Goal: Task Accomplishment & Management: Use online tool/utility

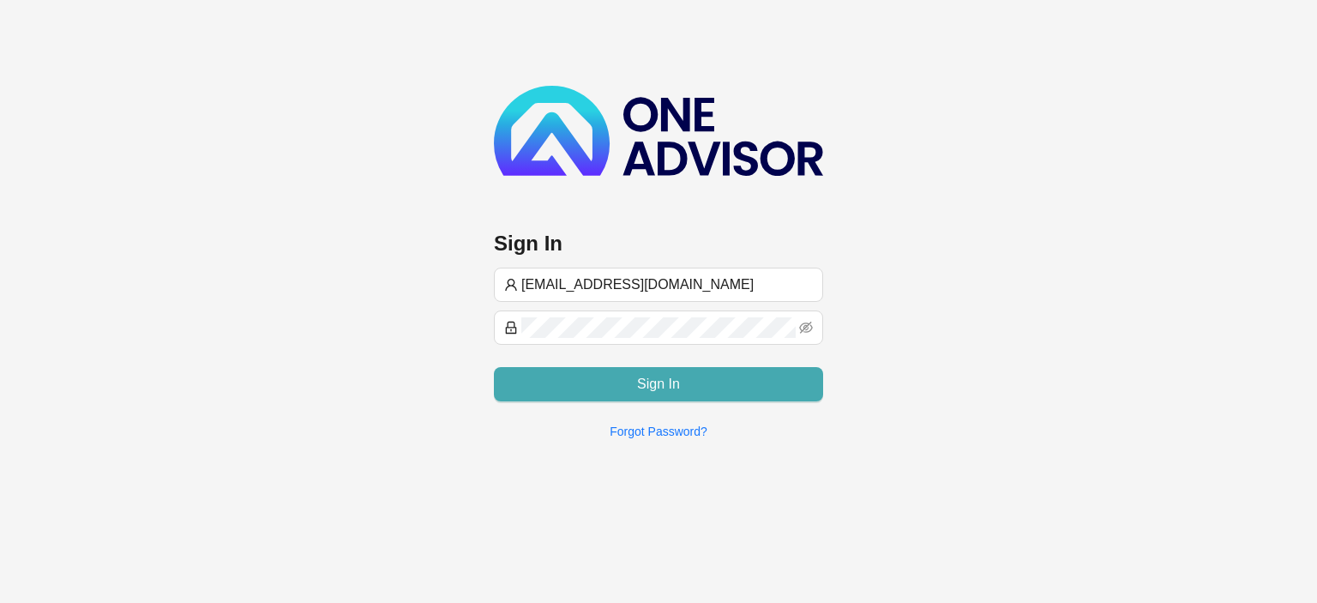
type input "[EMAIL_ADDRESS][DOMAIN_NAME]"
click at [701, 380] on button "Sign In" at bounding box center [658, 384] width 329 height 34
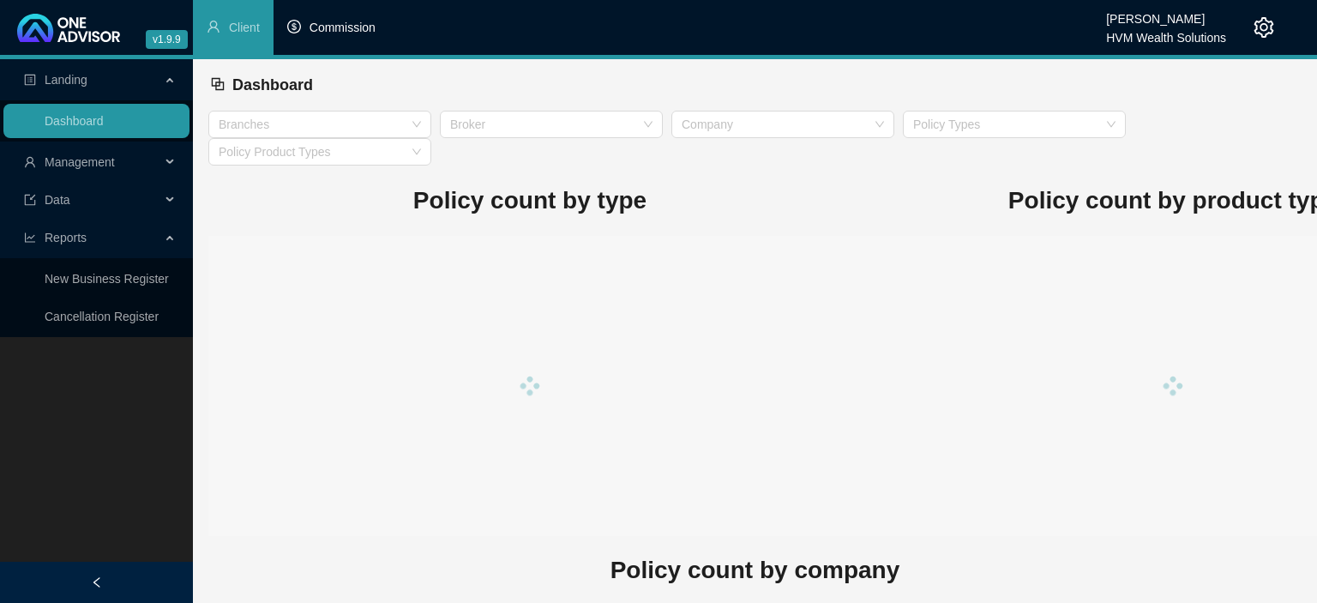
click at [352, 29] on span "Commission" at bounding box center [343, 28] width 66 height 14
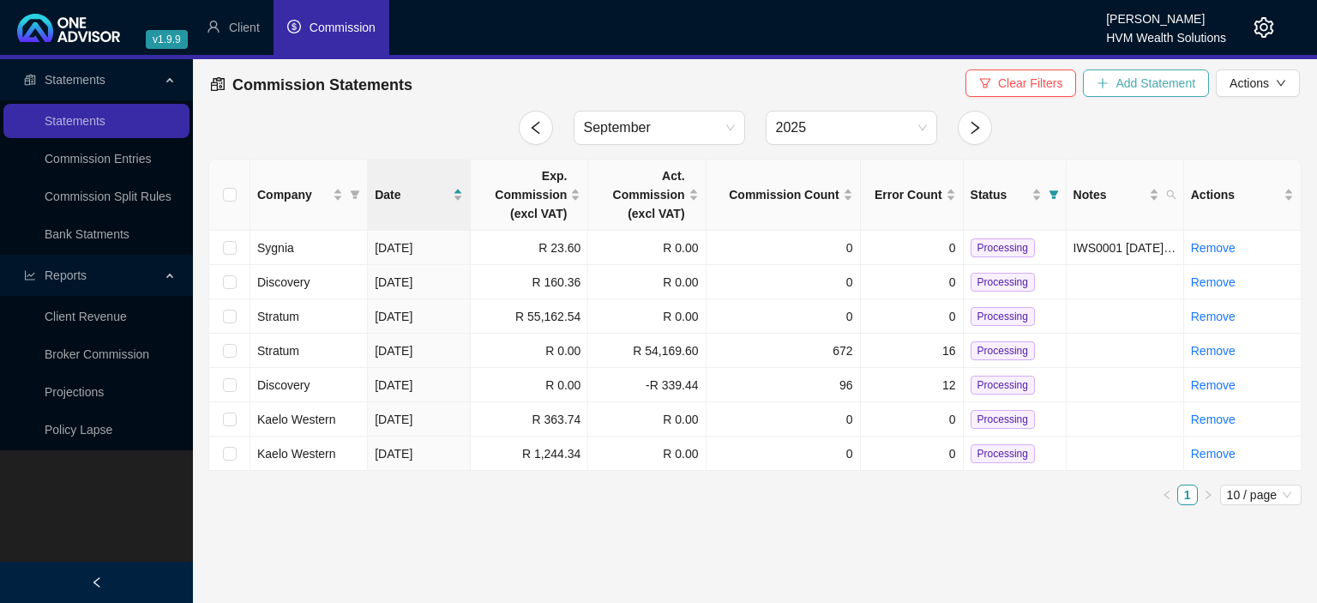
click at [1104, 89] on icon "plus" at bounding box center [1103, 83] width 12 height 12
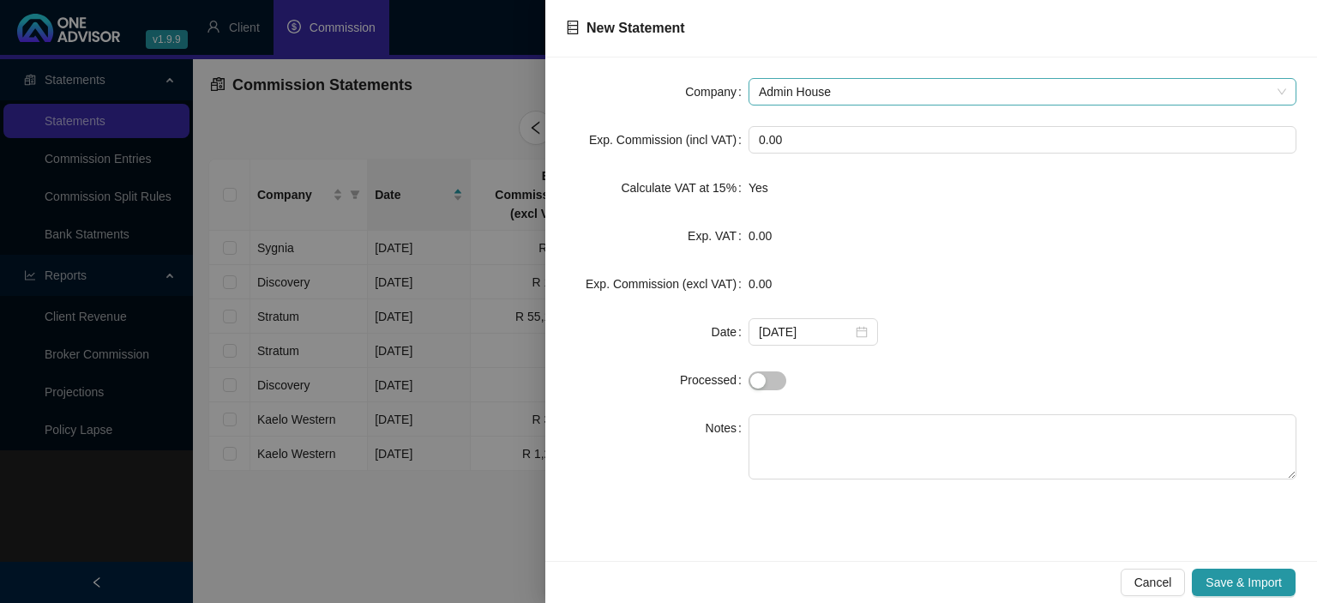
click at [786, 84] on span "Admin House" at bounding box center [1022, 92] width 527 height 26
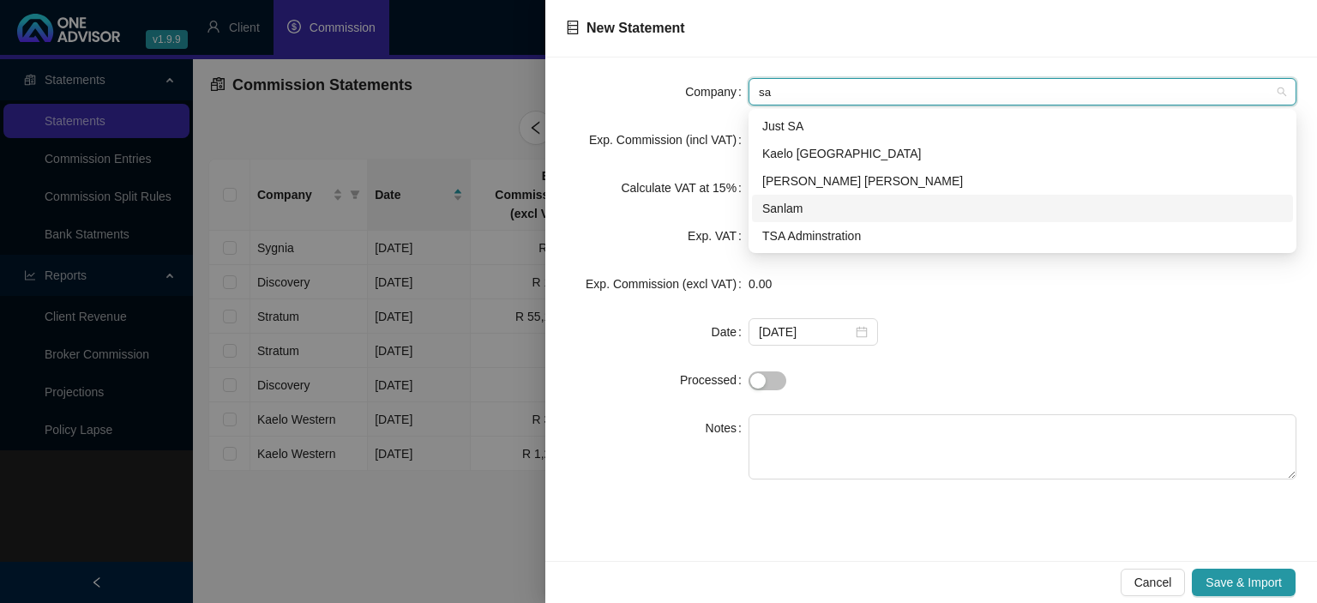
type input "s"
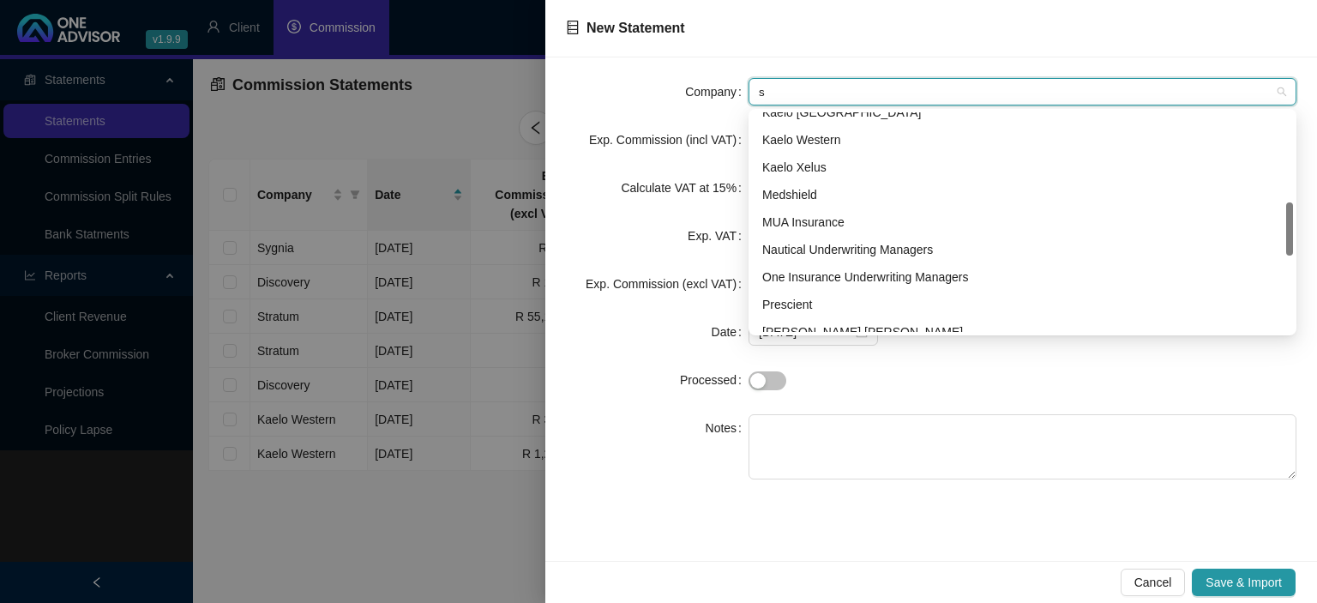
scroll to position [463, 0]
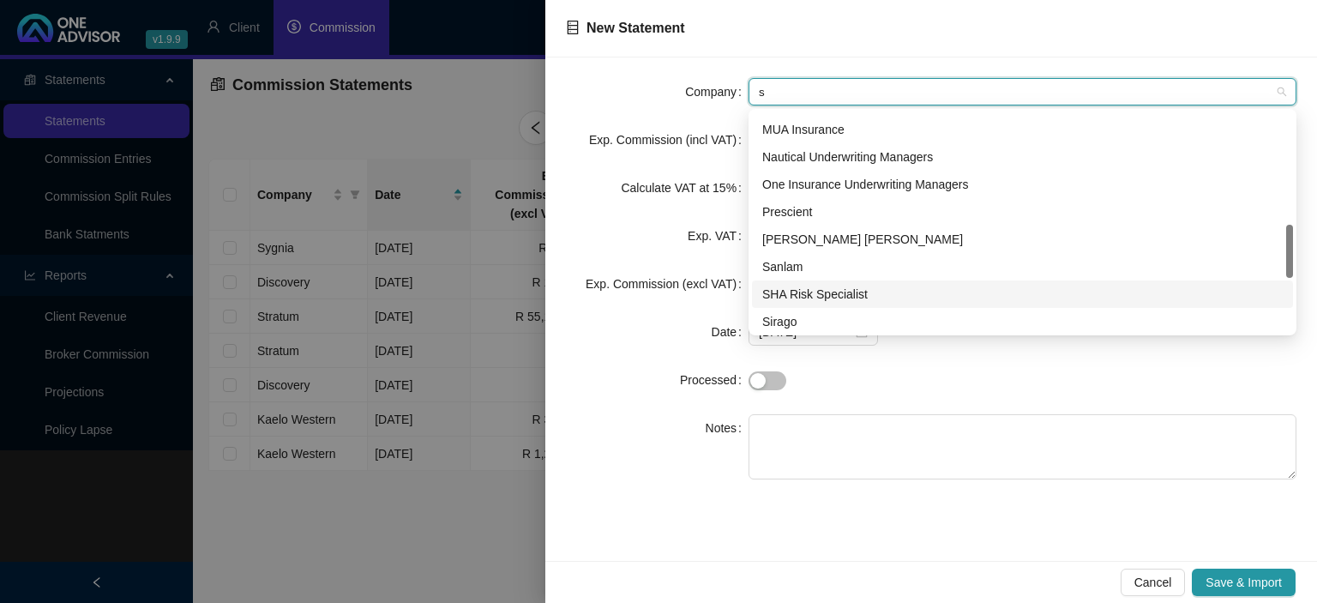
click at [798, 290] on div "SHA Risk Specialist" at bounding box center [1022, 294] width 521 height 19
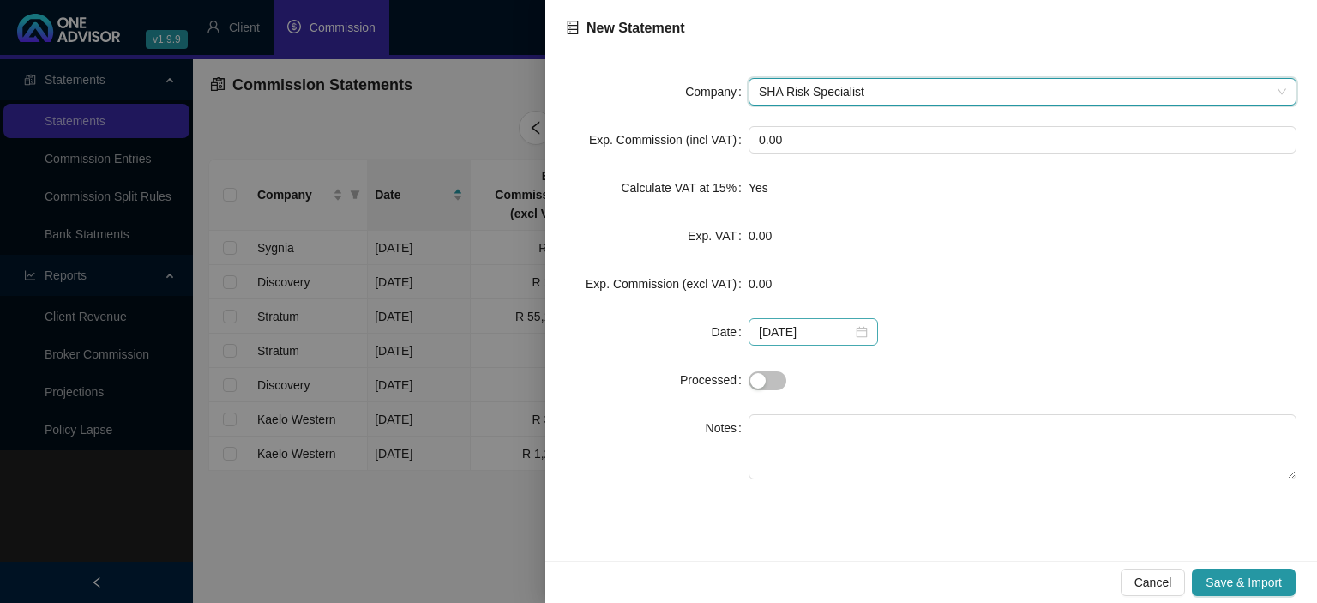
click at [858, 332] on div "[DATE]" at bounding box center [813, 331] width 109 height 19
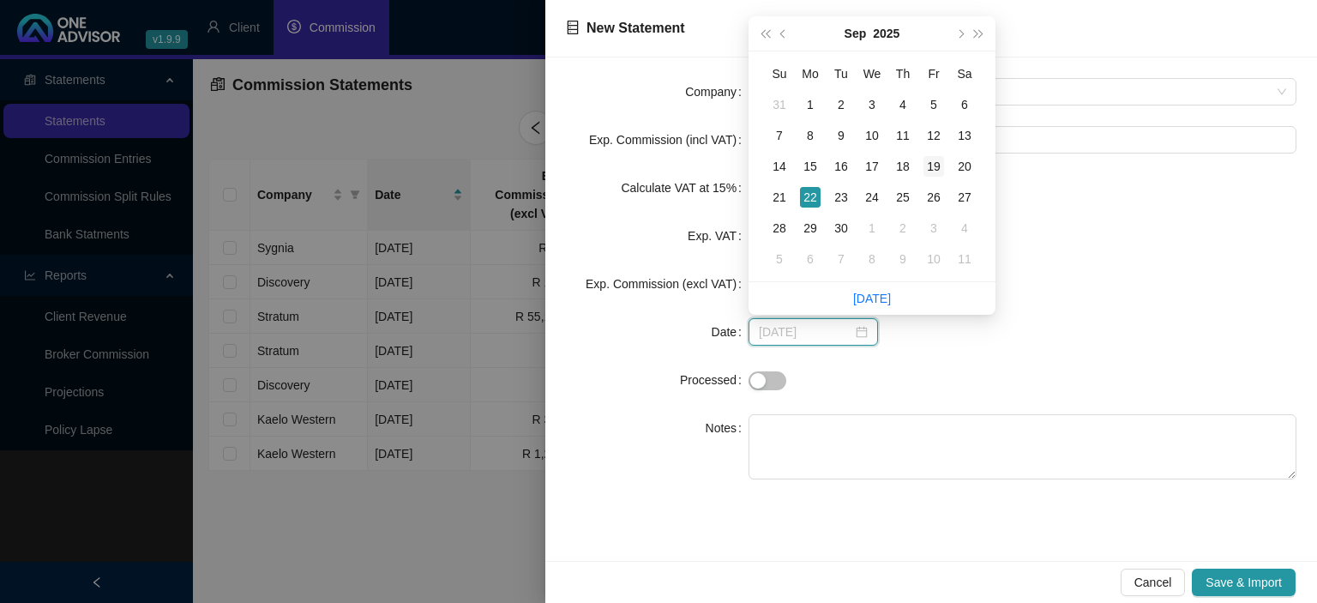
type input "[DATE]"
click at [939, 165] on div "19" at bounding box center [934, 166] width 21 height 21
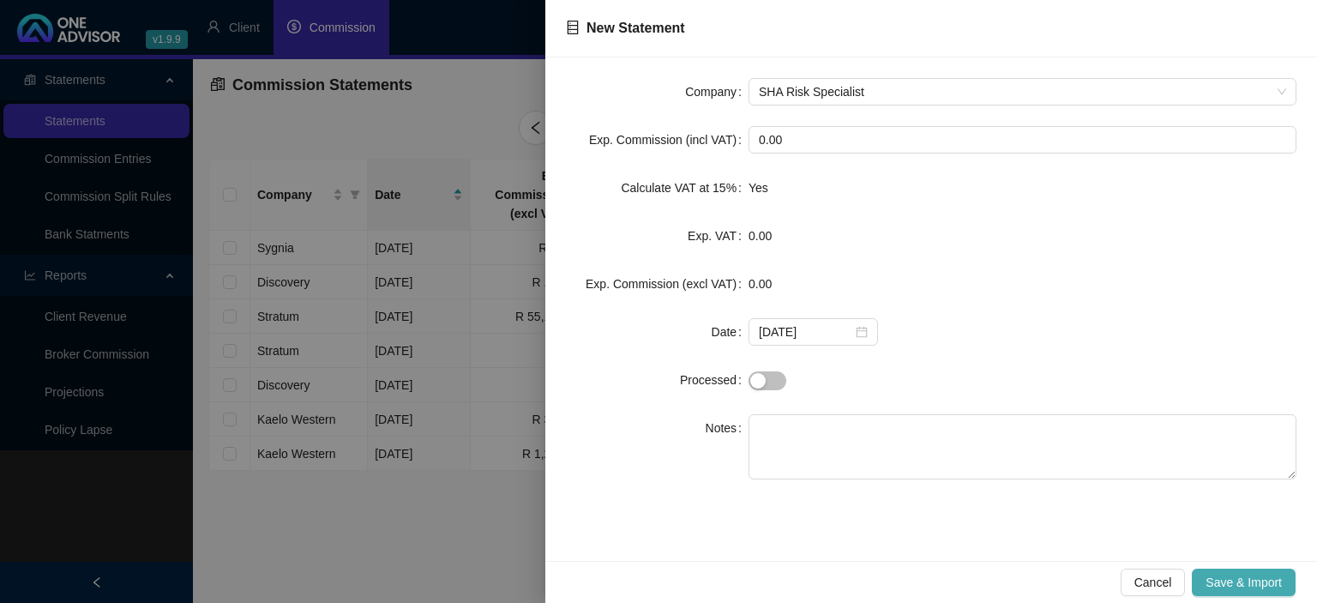
click at [1215, 572] on button "Save & Import" at bounding box center [1244, 582] width 104 height 27
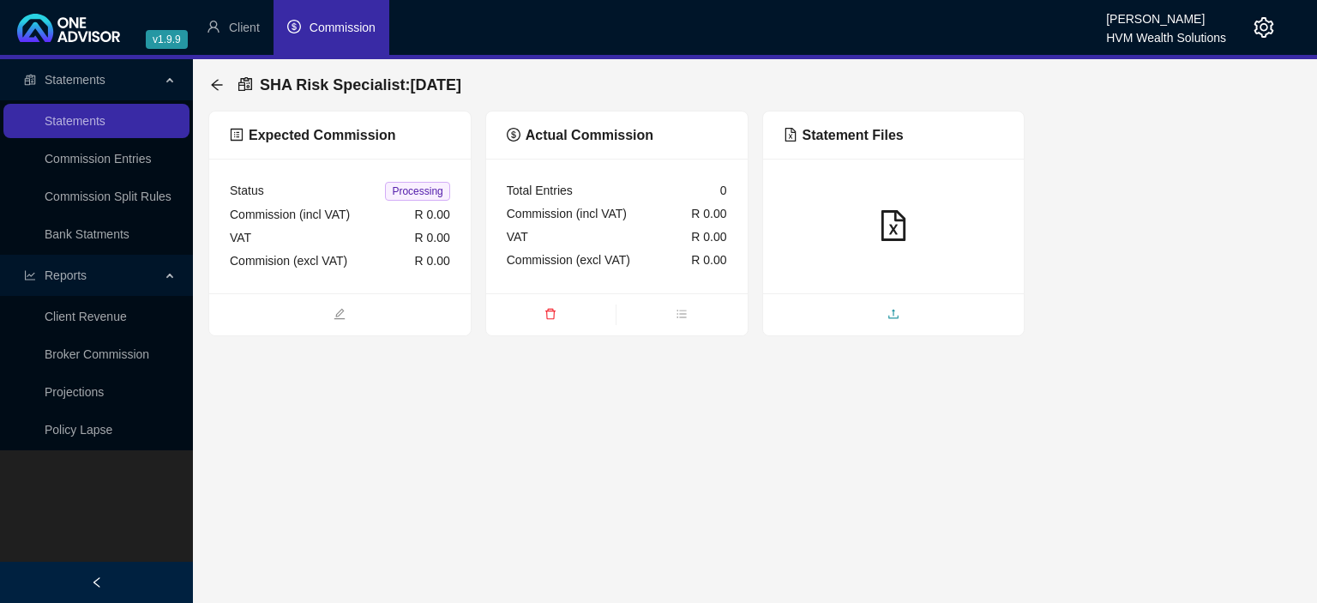
click at [870, 312] on span "upload" at bounding box center [894, 315] width 262 height 19
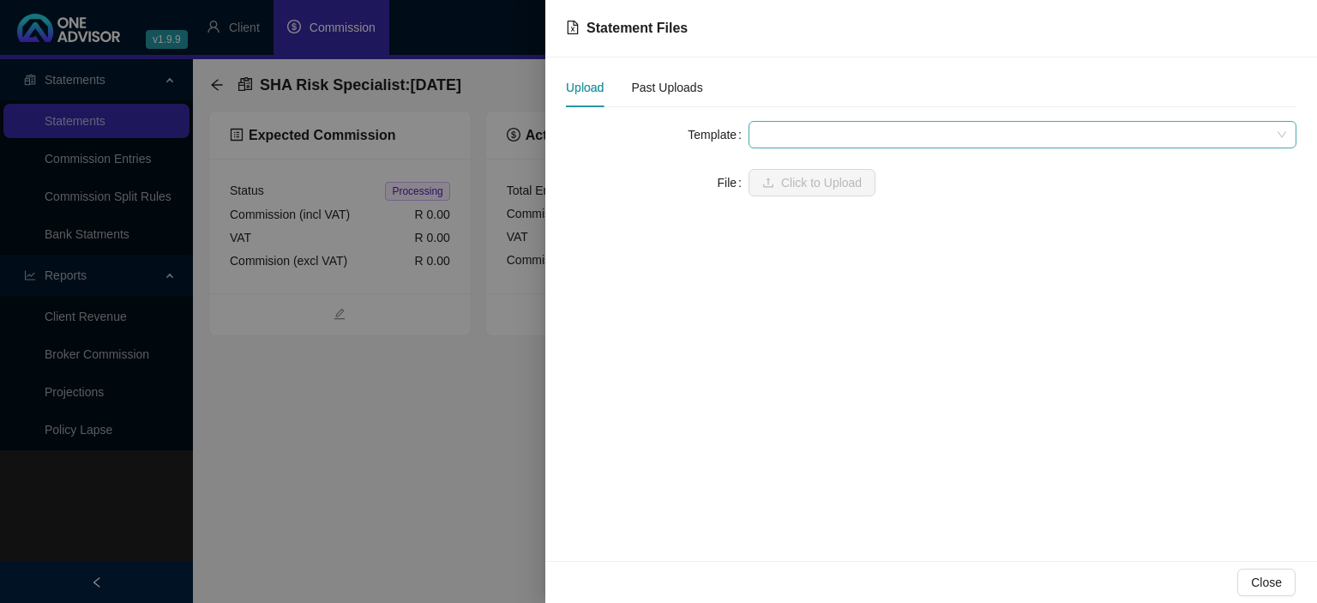
click at [819, 135] on span at bounding box center [1022, 135] width 527 height 26
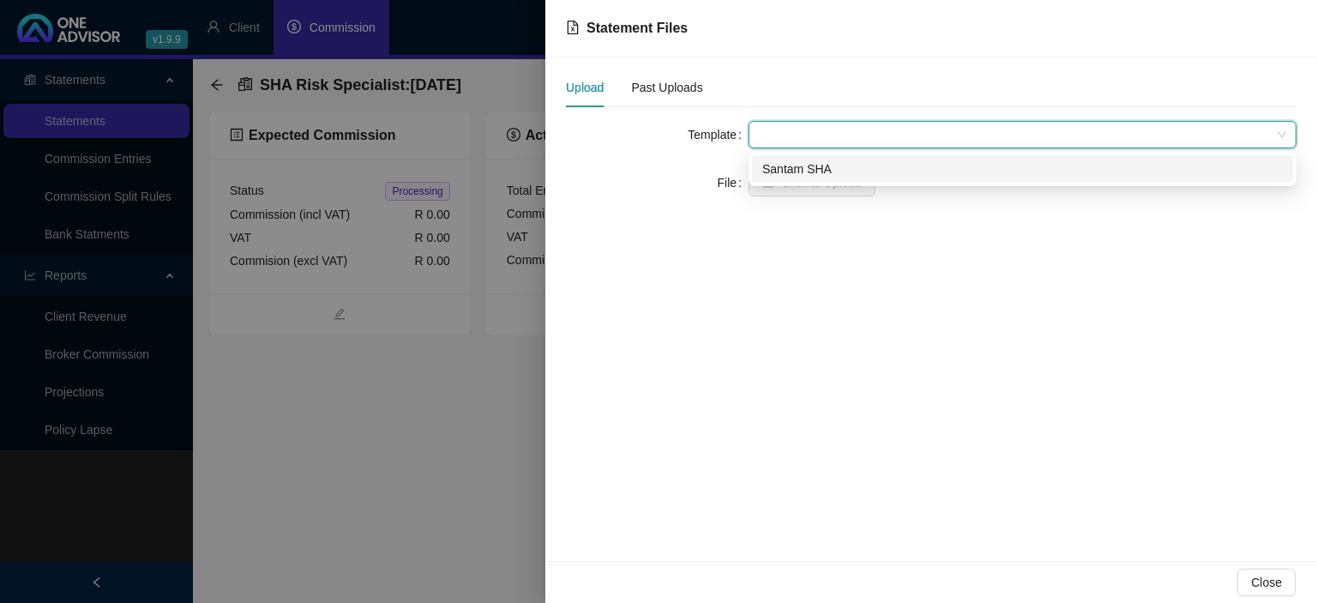
click at [816, 157] on div "Santam SHA" at bounding box center [1022, 168] width 541 height 27
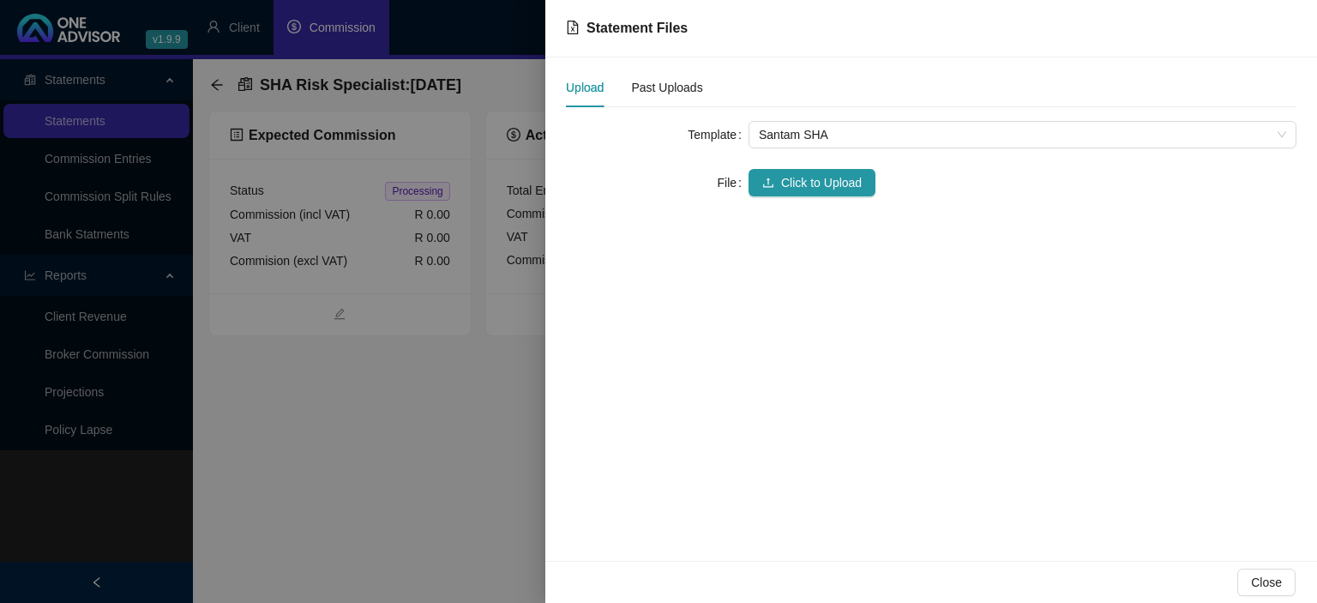
click at [798, 166] on form "Template Santam SHA File Click to Upload" at bounding box center [931, 158] width 731 height 75
click at [798, 172] on button "Click to Upload" at bounding box center [812, 182] width 127 height 27
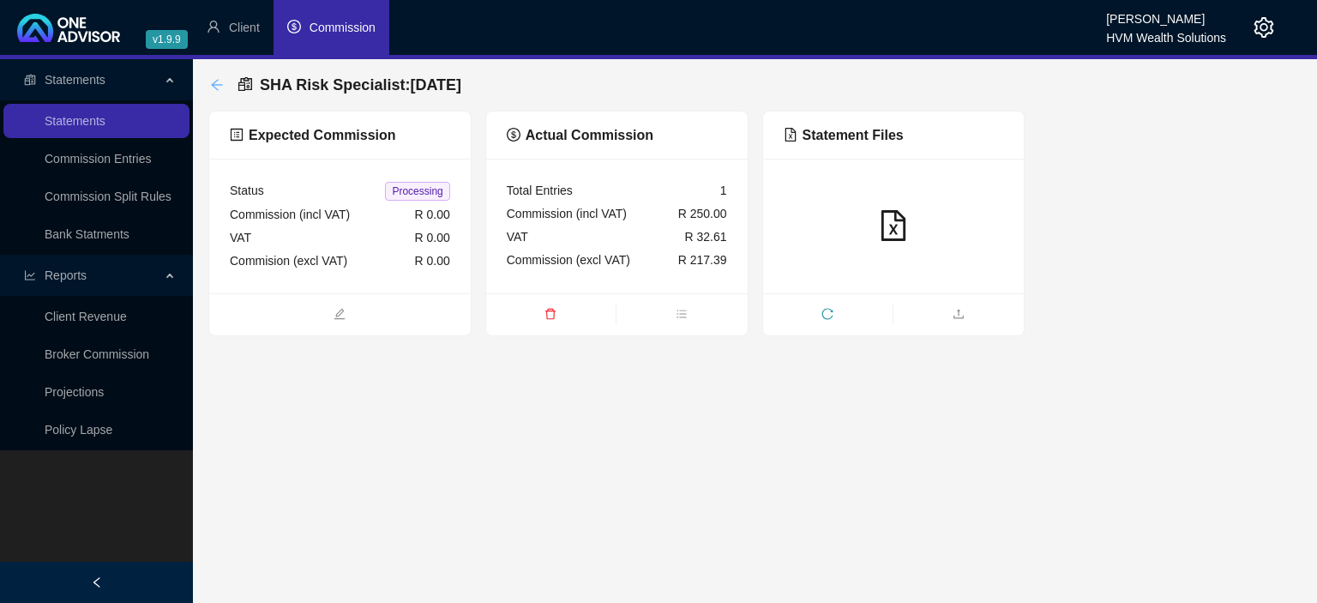
click at [211, 91] on icon "arrow-left" at bounding box center [217, 85] width 14 height 14
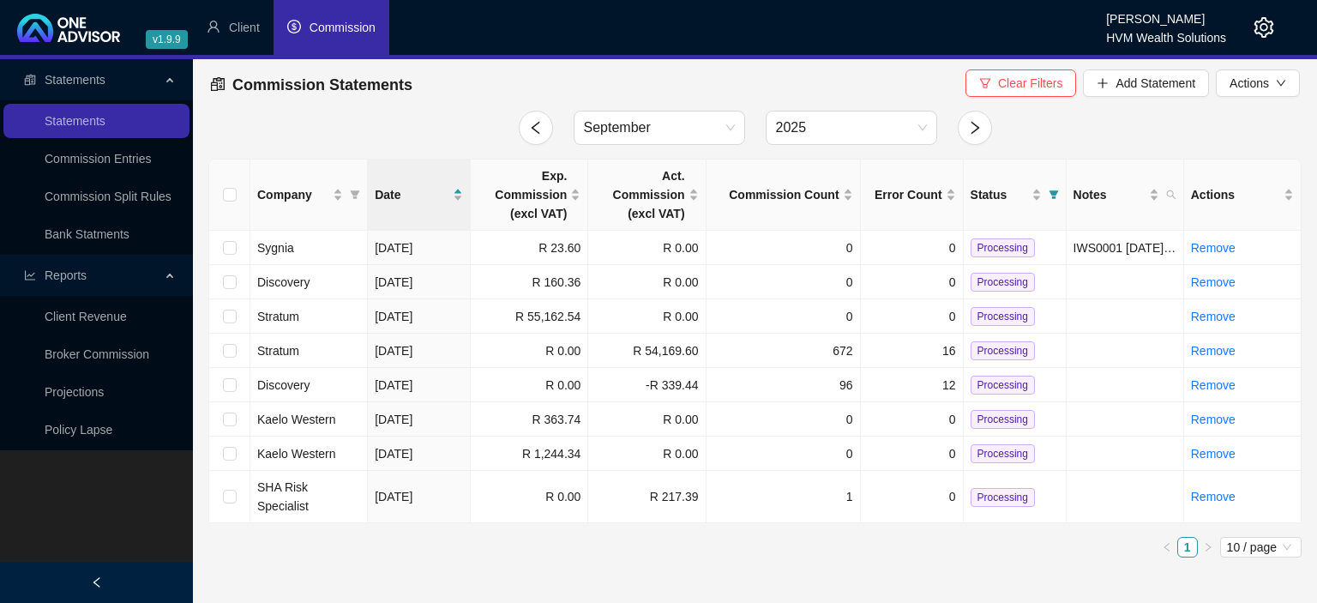
click at [1263, 33] on icon "setting" at bounding box center [1264, 27] width 21 height 21
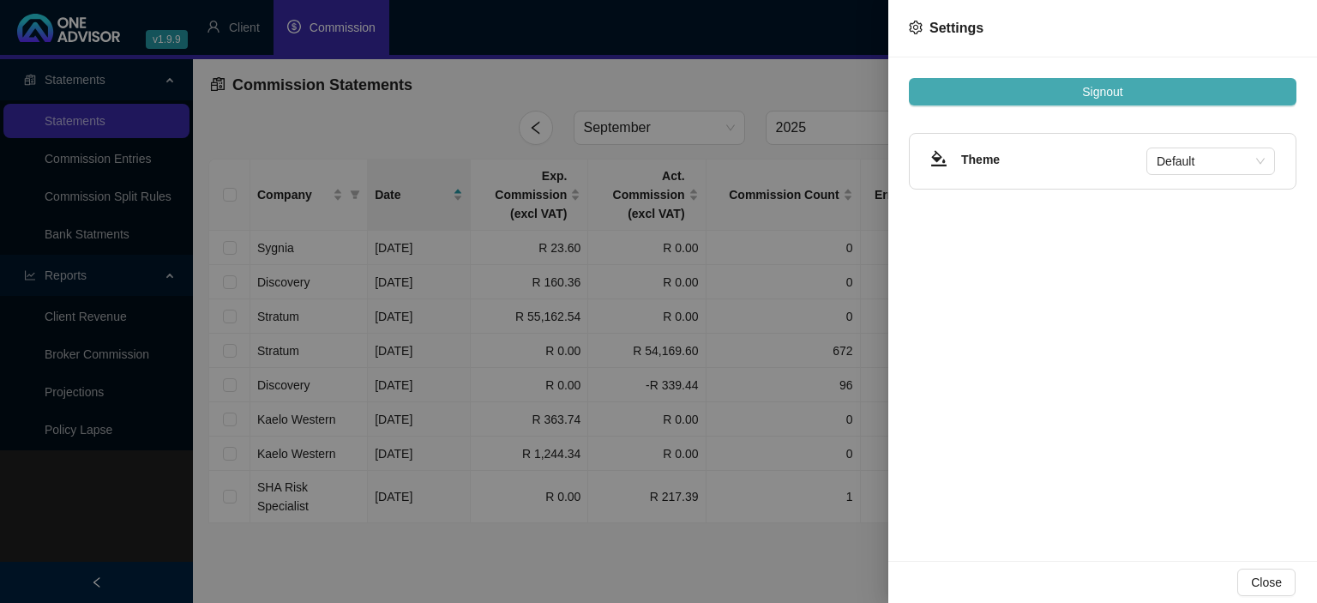
click at [1169, 84] on button "Signout" at bounding box center [1103, 91] width 388 height 27
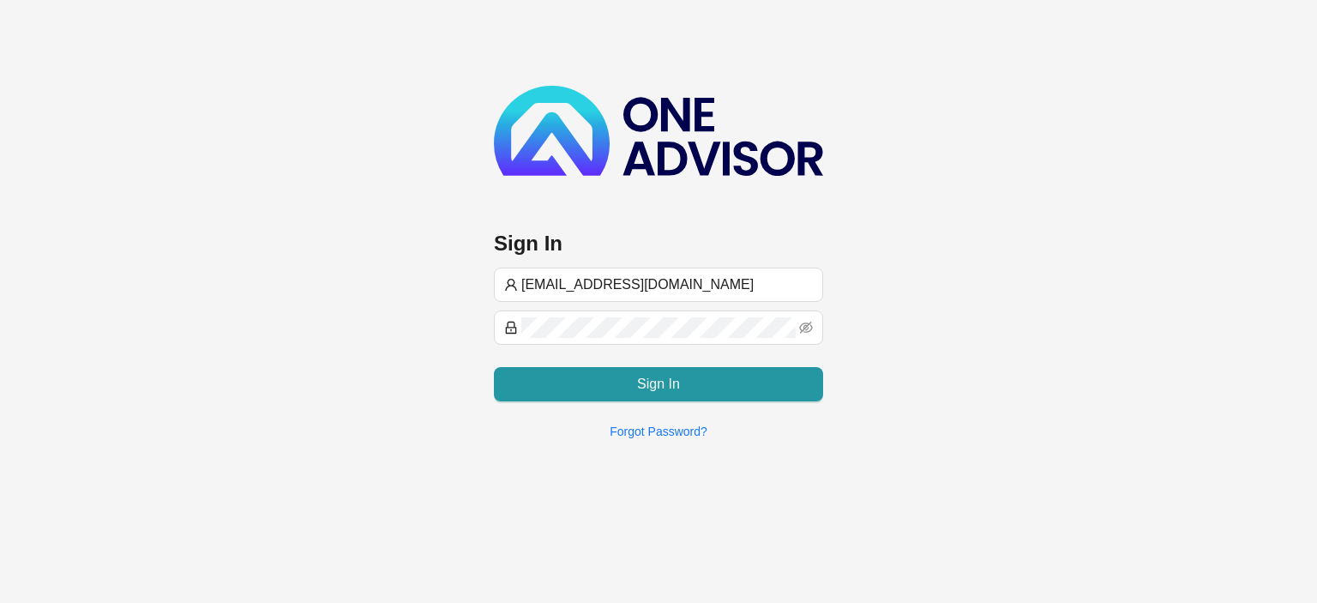
type input "[EMAIL_ADDRESS][DOMAIN_NAME]"
